Goal: Find specific page/section: Find specific page/section

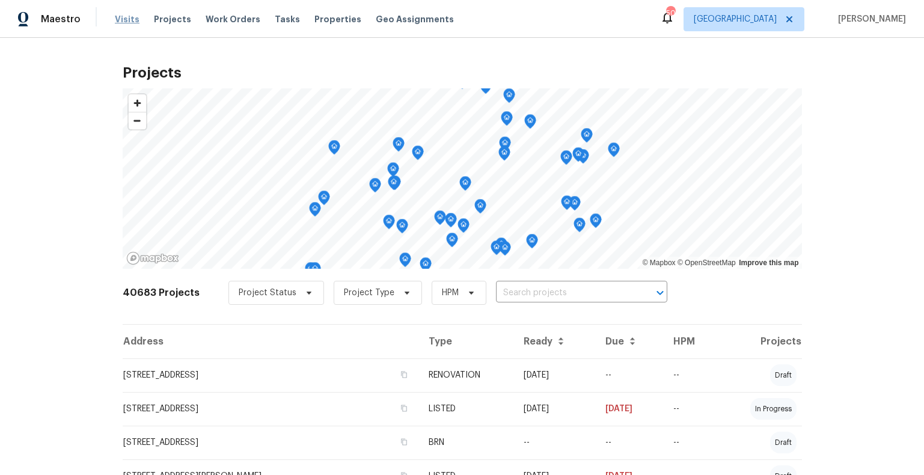
click at [127, 19] on span "Visits" at bounding box center [127, 19] width 25 height 12
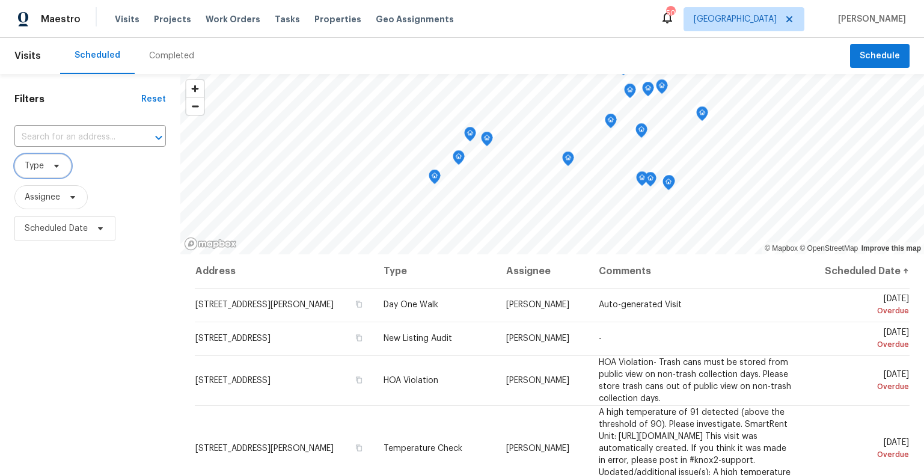
click at [51, 171] on span "Type" at bounding box center [42, 166] width 57 height 24
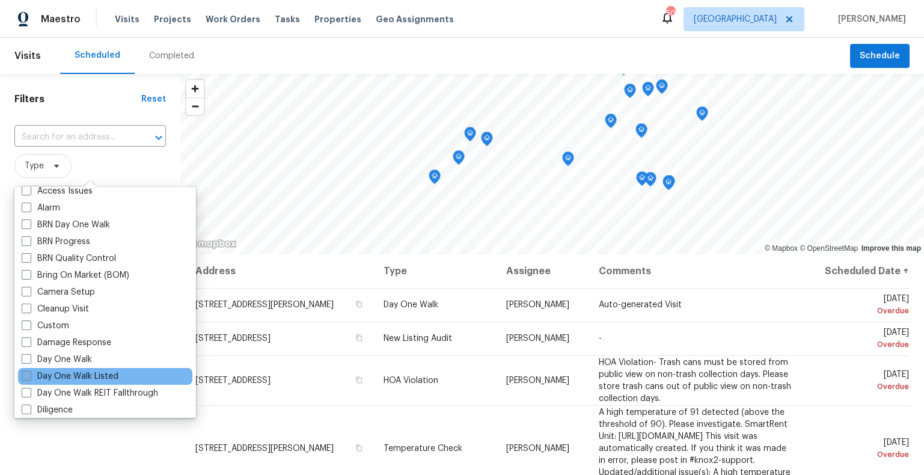
scroll to position [64, 0]
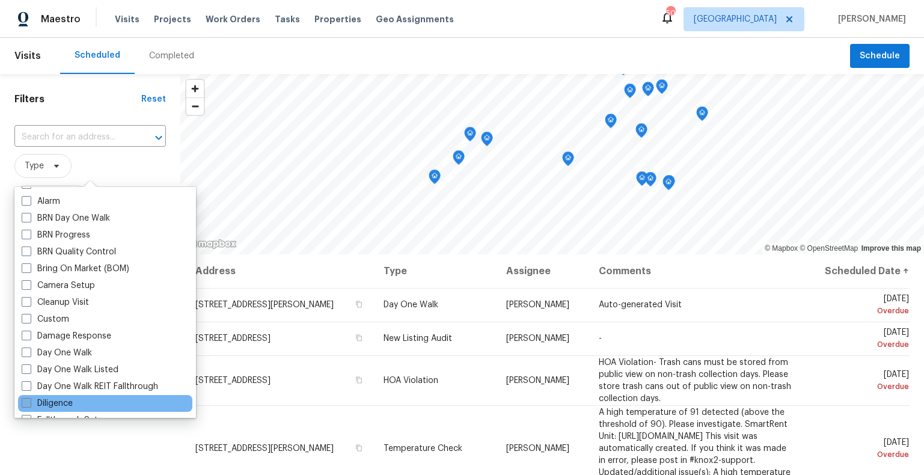
click at [29, 404] on span at bounding box center [27, 403] width 10 height 10
click at [29, 404] on input "Diligence" at bounding box center [26, 401] width 8 height 8
checkbox input "true"
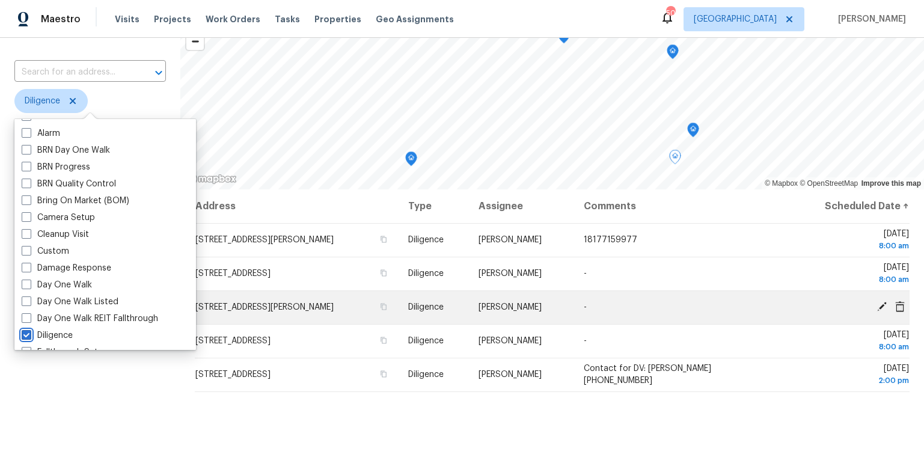
scroll to position [68, 0]
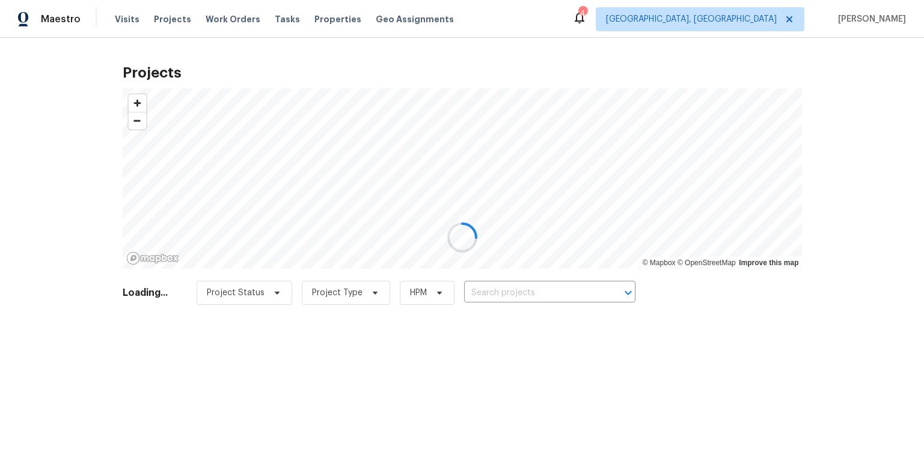
click at [784, 20] on div at bounding box center [462, 237] width 924 height 475
click at [631, 26] on div at bounding box center [462, 237] width 924 height 475
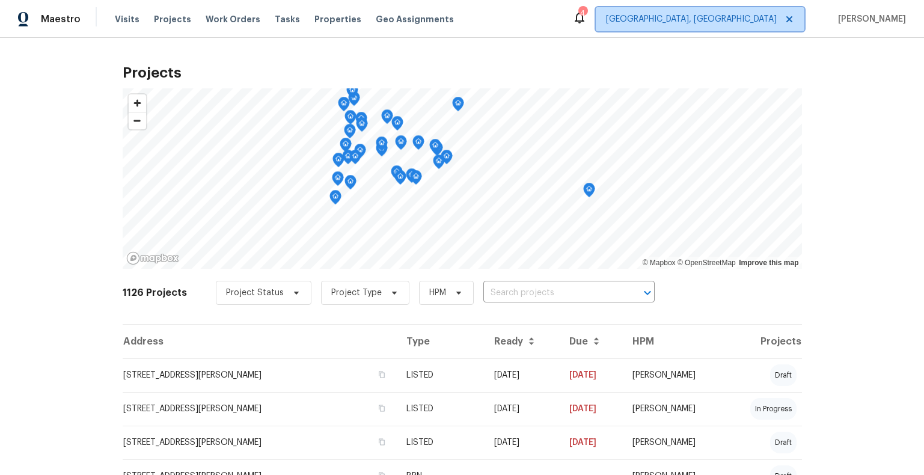
click at [752, 20] on span "[GEOGRAPHIC_DATA], [GEOGRAPHIC_DATA]" at bounding box center [691, 19] width 171 height 12
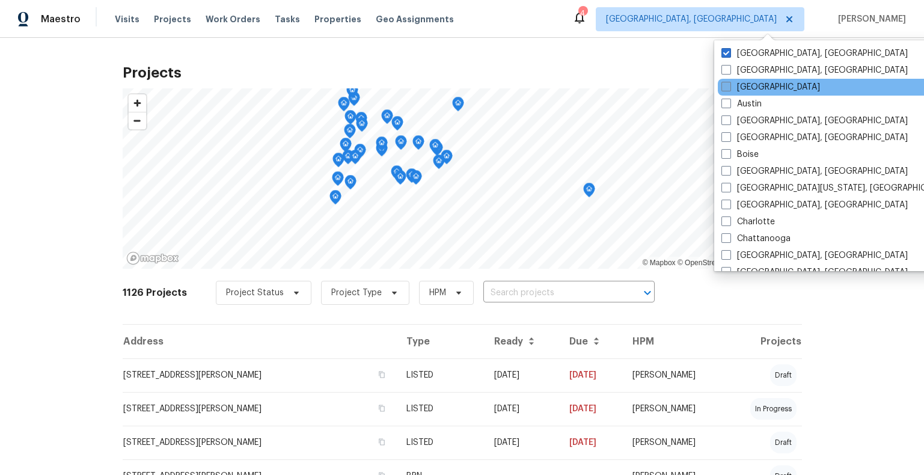
click at [727, 87] on span at bounding box center [726, 87] width 10 height 10
click at [727, 87] on input "Atlanta" at bounding box center [725, 85] width 8 height 8
checkbox input "true"
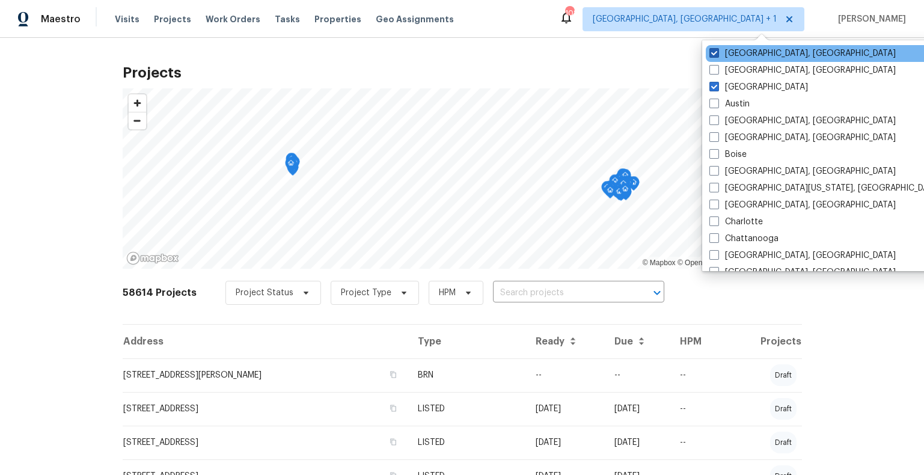
click at [717, 54] on span at bounding box center [714, 53] width 10 height 10
click at [717, 54] on input "Albuquerque, NM" at bounding box center [713, 51] width 8 height 8
checkbox input "false"
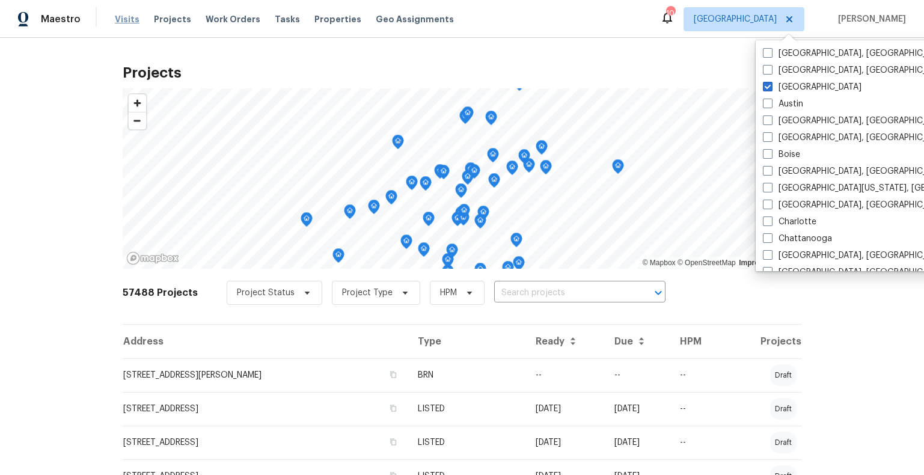
click at [127, 21] on span "Visits" at bounding box center [127, 19] width 25 height 12
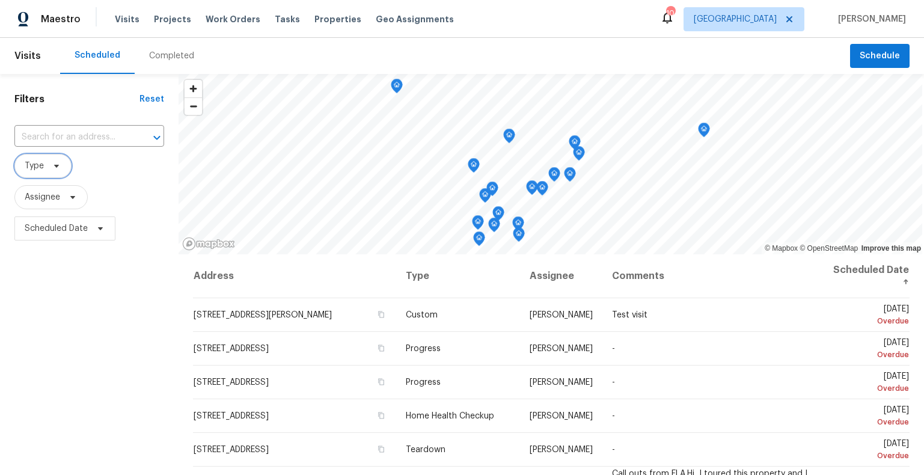
click at [46, 169] on span "Type" at bounding box center [42, 166] width 57 height 24
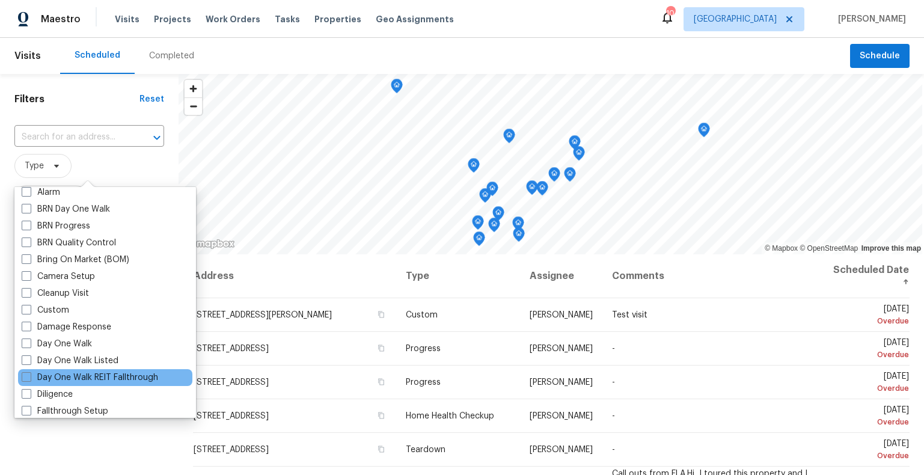
scroll to position [76, 0]
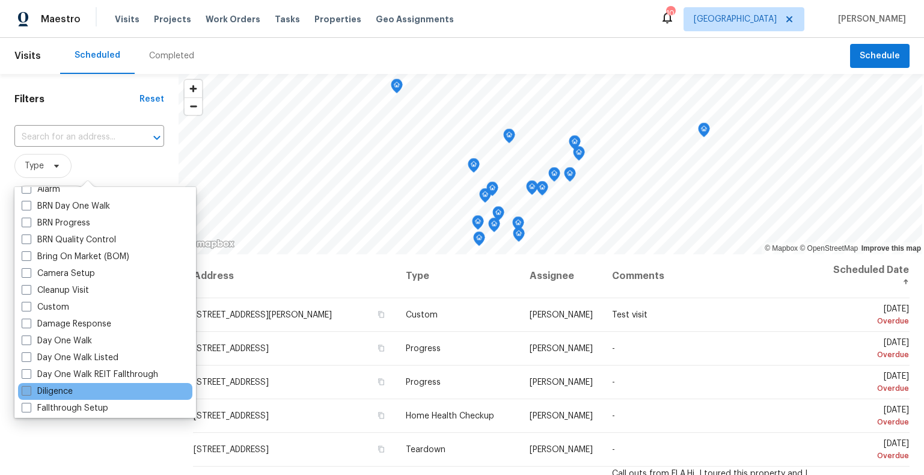
click at [27, 391] on span at bounding box center [27, 391] width 10 height 10
click at [27, 391] on input "Diligence" at bounding box center [26, 389] width 8 height 8
checkbox input "true"
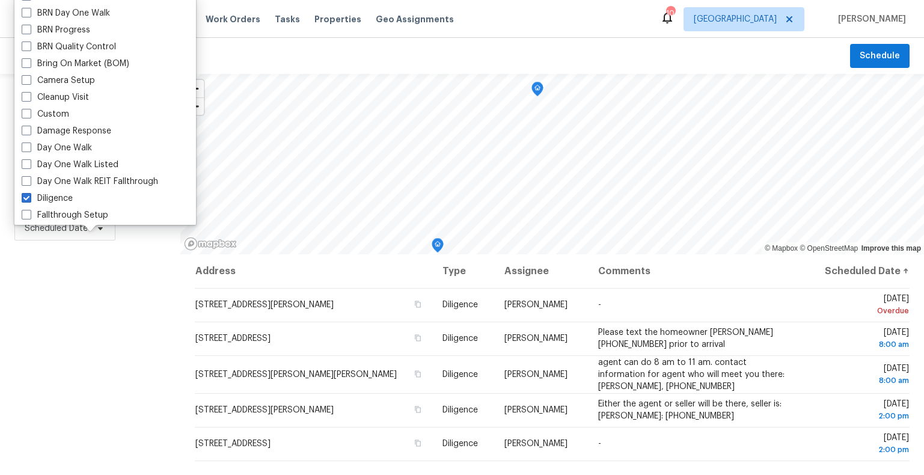
click at [143, 358] on div "Filters Reset ​ Diligence Assignee Scheduled Date" at bounding box center [90, 354] width 180 height 560
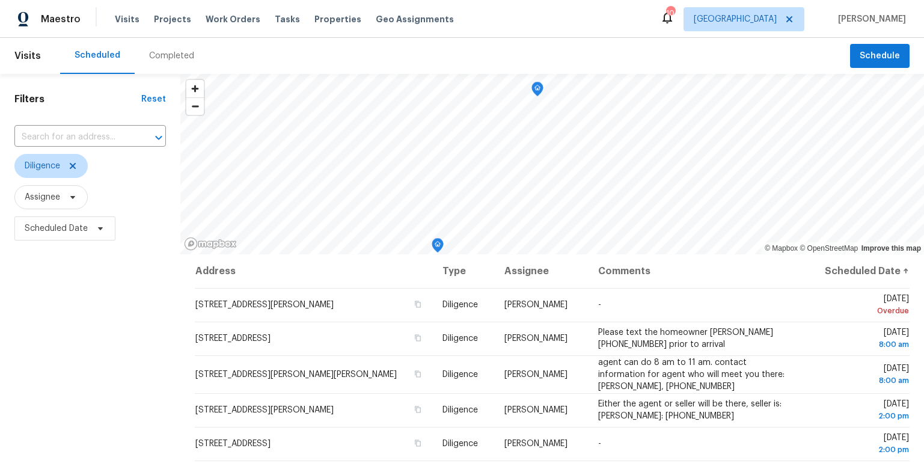
click at [160, 57] on div "Completed" at bounding box center [171, 56] width 45 height 12
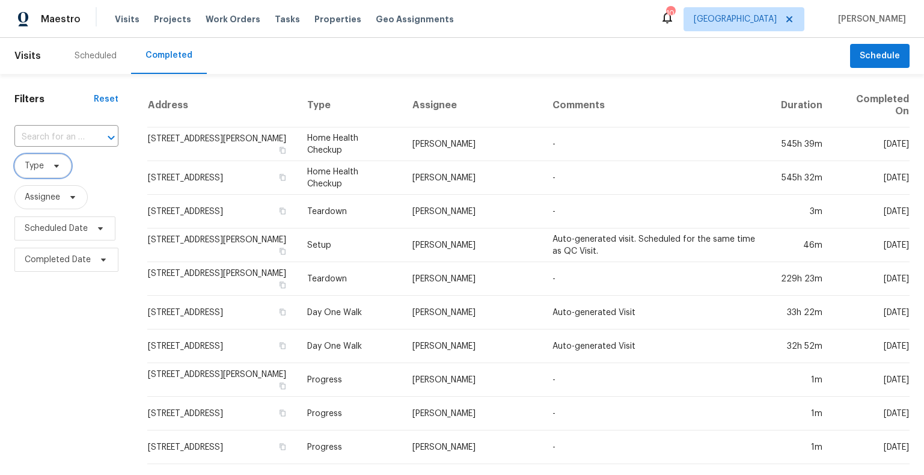
click at [48, 168] on span at bounding box center [54, 166] width 13 height 10
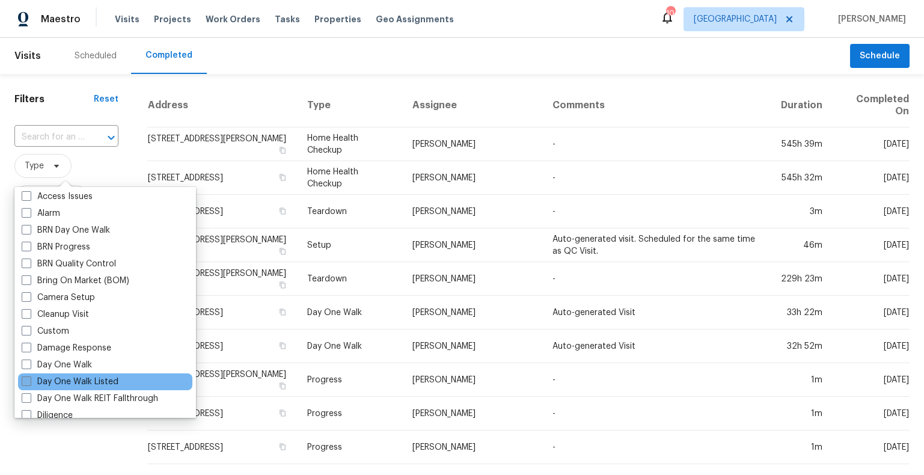
scroll to position [79, 0]
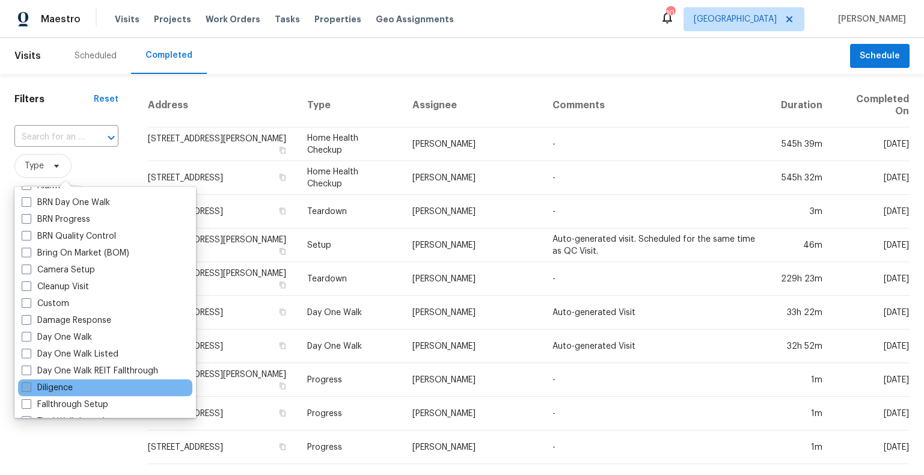
click at [28, 388] on span at bounding box center [27, 387] width 10 height 10
click at [28, 388] on input "Diligence" at bounding box center [26, 386] width 8 height 8
checkbox input "true"
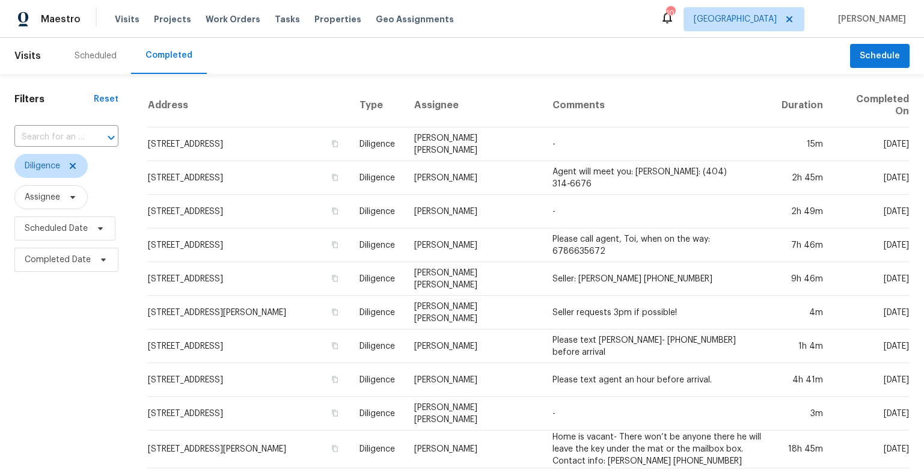
click at [47, 434] on div "Filters Reset ​ Diligence Assignee Scheduled Date Completed Date" at bounding box center [66, 455] width 133 height 763
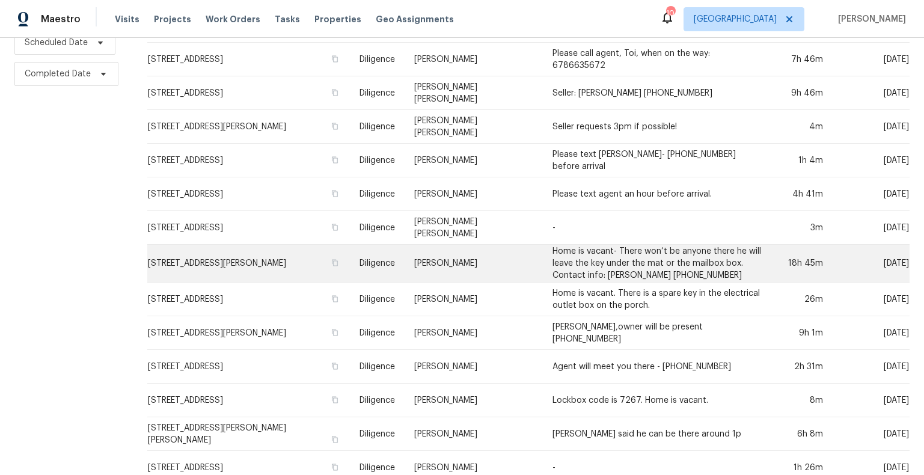
scroll to position [227, 0]
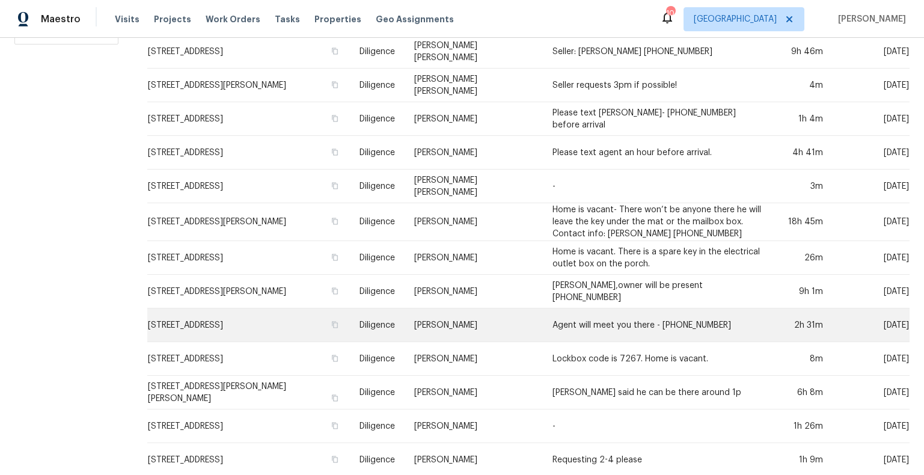
click at [262, 313] on td "78 Blue Pine Ct, Jasper, GA 30143" at bounding box center [248, 325] width 203 height 34
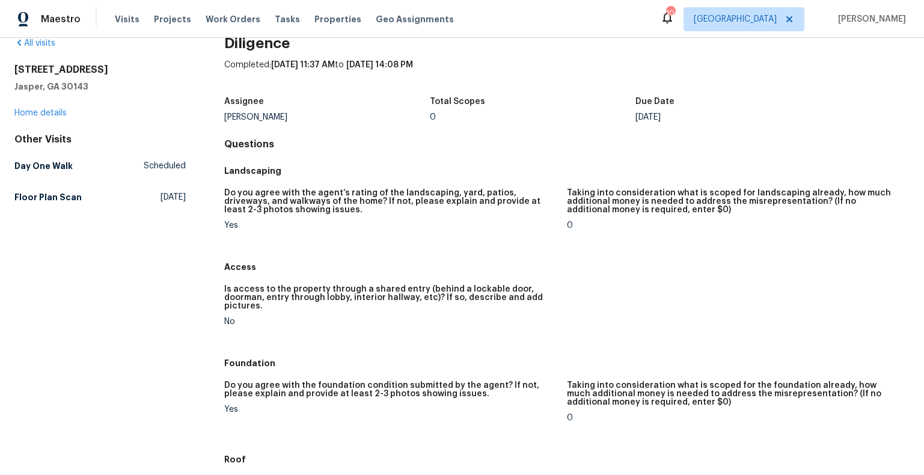
scroll to position [60, 0]
